Goal: Task Accomplishment & Management: Manage account settings

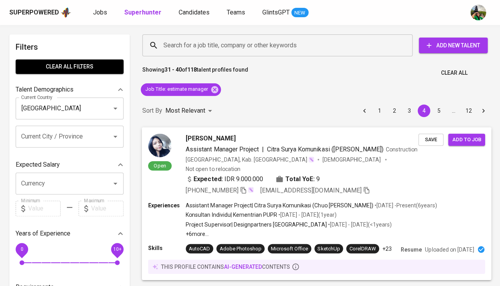
click at [205, 138] on span "Novia Clara Bianca" at bounding box center [211, 137] width 50 height 9
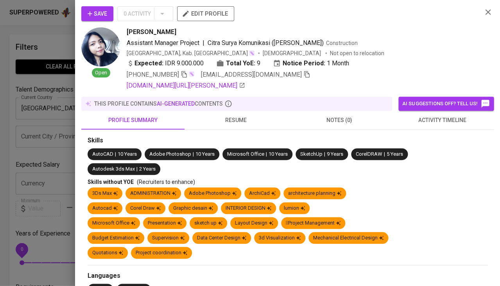
click at [487, 8] on icon "button" at bounding box center [487, 11] width 9 height 9
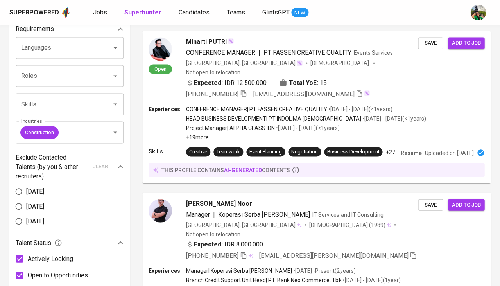
scroll to position [368, 0]
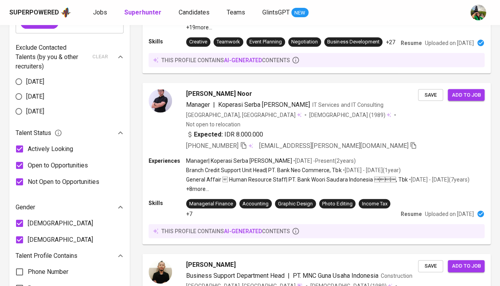
click at [42, 235] on span "Female" at bounding box center [60, 239] width 65 height 9
click at [28, 232] on input "Female" at bounding box center [19, 240] width 16 height 16
checkbox input "false"
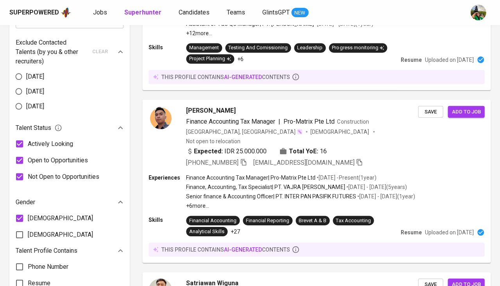
scroll to position [375, 0]
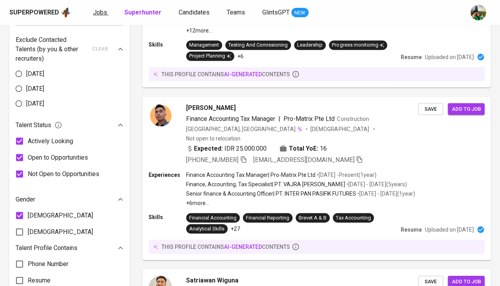
click at [99, 11] on span "Jobs" at bounding box center [100, 12] width 14 height 7
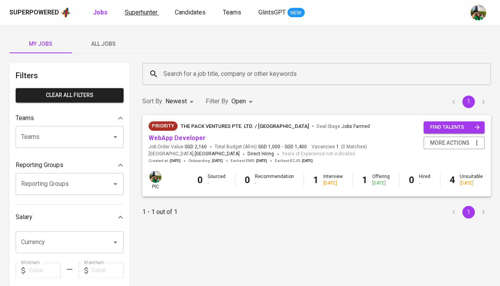
click at [146, 11] on span "Superhunter" at bounding box center [141, 12] width 33 height 7
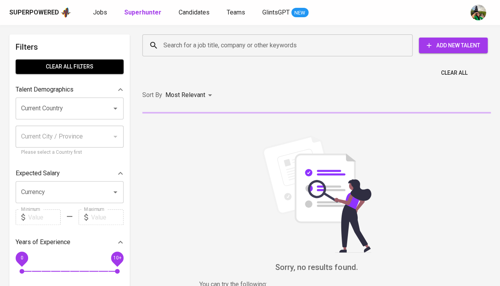
click at [182, 52] on input "Search for a job title, company or other keywords" at bounding box center [280, 45] width 236 height 15
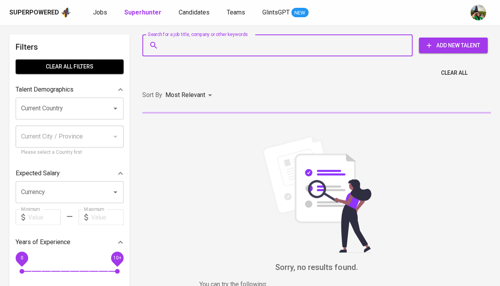
paste input "[EMAIL_ADDRESS][PERSON_NAME][DOMAIN_NAME]"
type input "[EMAIL_ADDRESS][PERSON_NAME][DOMAIN_NAME]"
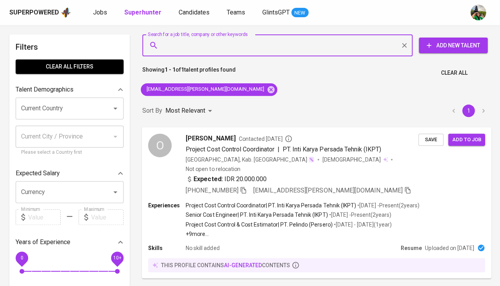
click at [423, 138] on span "Save" at bounding box center [430, 139] width 17 height 9
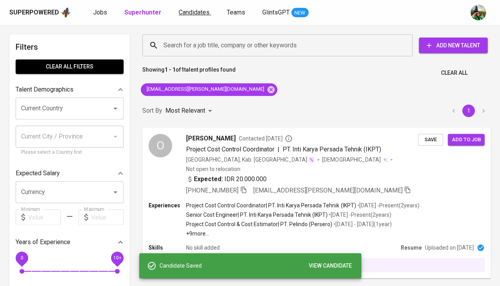
click at [187, 9] on span "Candidates" at bounding box center [194, 12] width 31 height 7
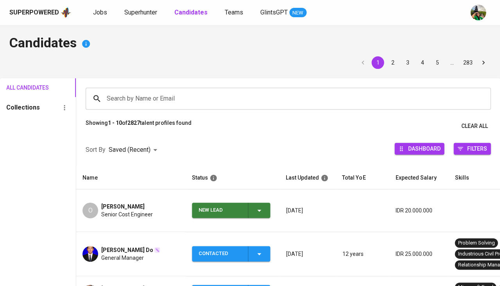
click at [253, 211] on div "New Lead" at bounding box center [231, 210] width 65 height 15
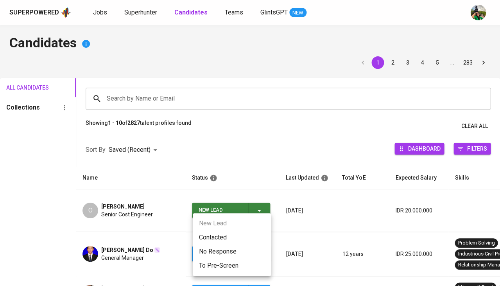
click at [226, 228] on ul "New Lead Contacted No Response To Pre-Screen" at bounding box center [232, 244] width 78 height 63
click at [213, 243] on li "Contacted" at bounding box center [232, 237] width 78 height 14
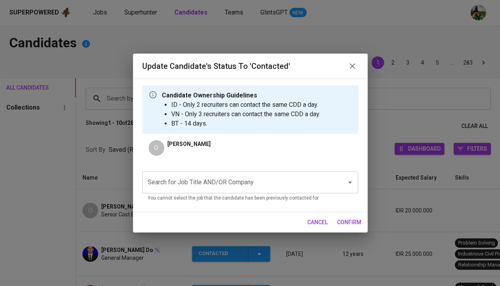
click at [207, 178] on input "Search for Job Title AND/OR Company" at bounding box center [239, 182] width 187 height 15
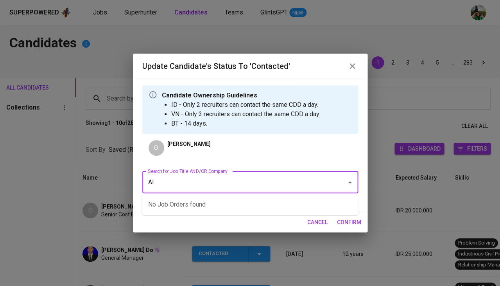
type input "AIA"
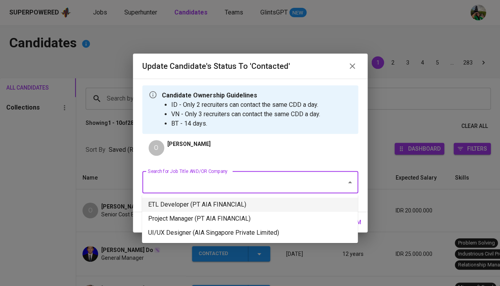
click at [214, 211] on li "ETL Developer (PT AIA FINANCIAL)" at bounding box center [250, 204] width 216 height 14
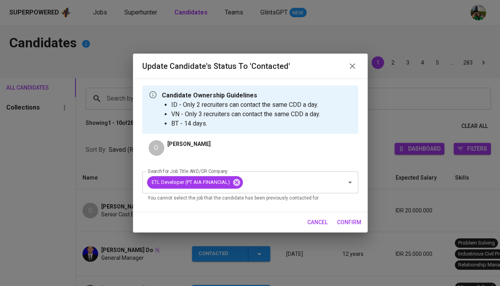
click at [333, 221] on div "cancel confirm" at bounding box center [250, 222] width 235 height 21
click at [351, 221] on span "confirm" at bounding box center [349, 222] width 24 height 10
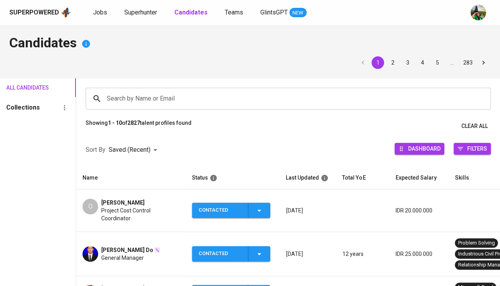
click at [136, 201] on span "[PERSON_NAME]" at bounding box center [122, 203] width 43 height 8
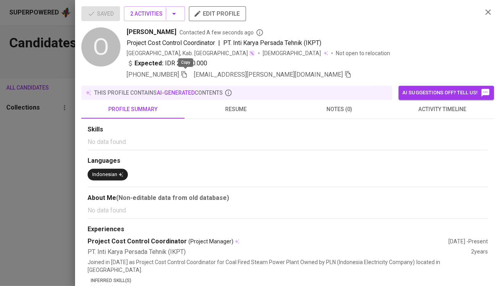
click at [187, 76] on span at bounding box center [184, 74] width 7 height 7
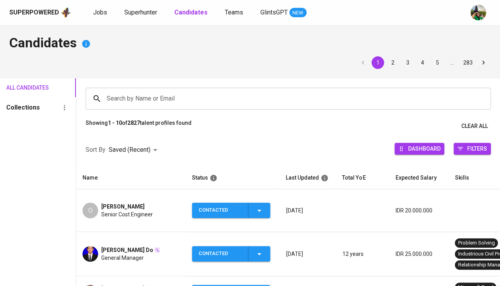
click at [121, 203] on span "[PERSON_NAME]" at bounding box center [122, 207] width 43 height 8
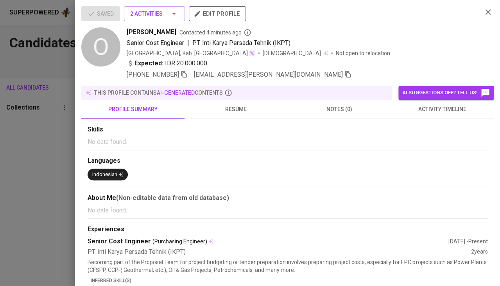
click at [450, 112] on button "activity timeline" at bounding box center [442, 109] width 103 height 19
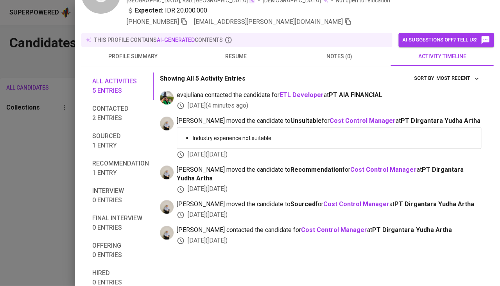
scroll to position [55, 0]
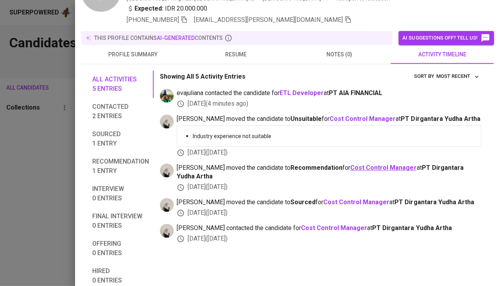
click at [350, 166] on b "Cost Control Manager" at bounding box center [383, 167] width 66 height 7
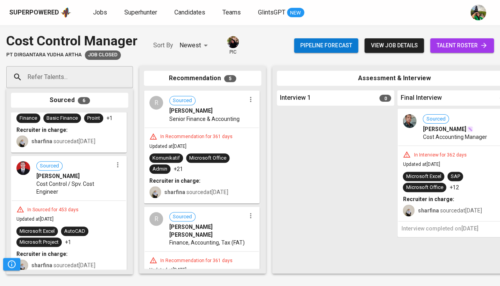
scroll to position [171, 0]
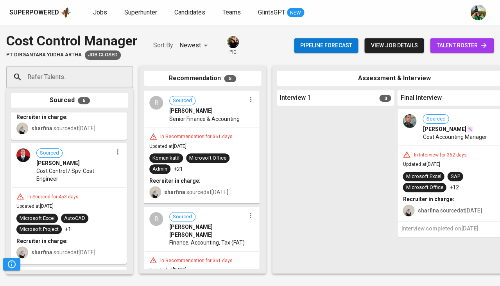
click at [78, 167] on span "Cost Control / Spv. Cost Engineer" at bounding box center [74, 175] width 76 height 16
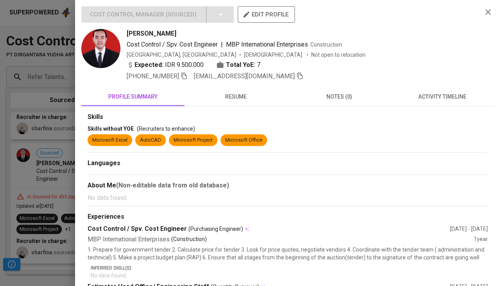
click at [436, 104] on button "activity timeline" at bounding box center [442, 96] width 103 height 19
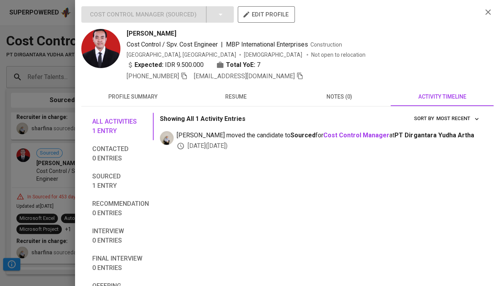
click at [240, 95] on span "resume" at bounding box center [236, 97] width 94 height 10
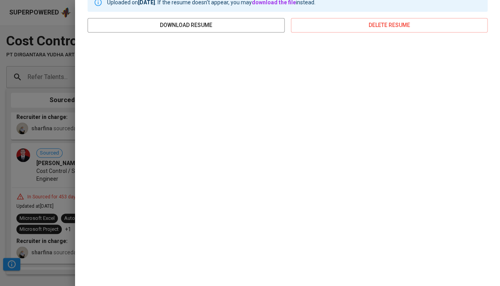
scroll to position [118, 0]
